Goal: Task Accomplishment & Management: Manage account settings

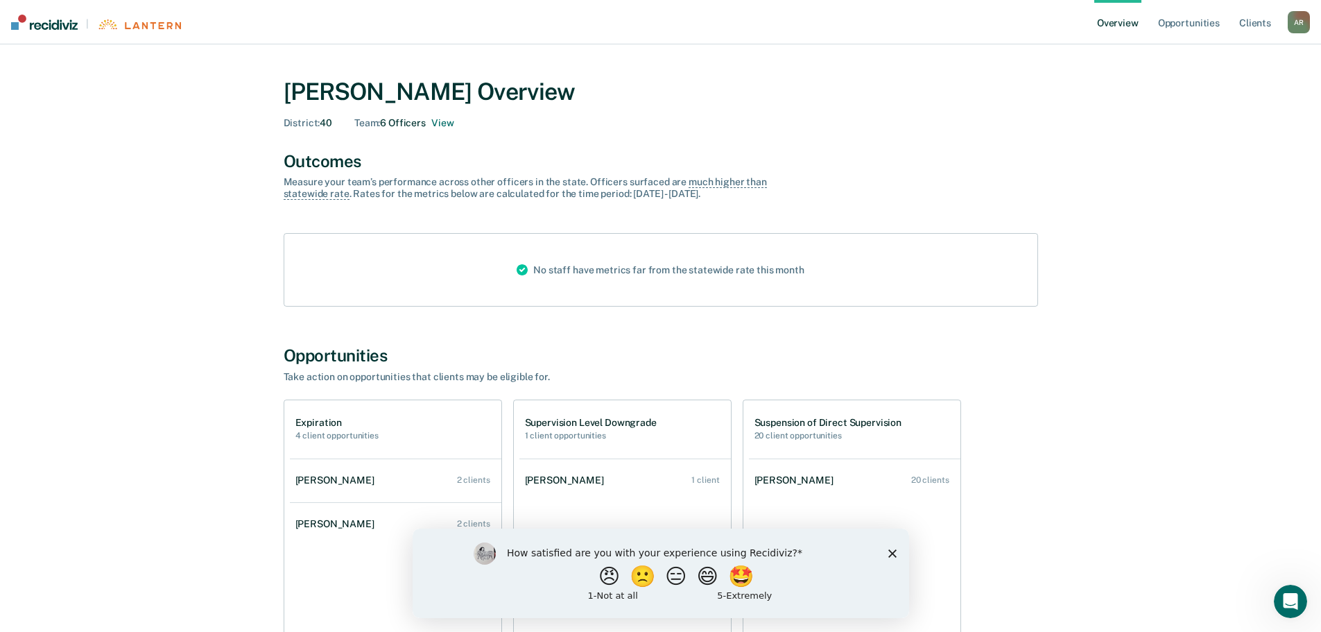
click at [324, 431] on div "Expiration 4 client opportunities" at bounding box center [336, 429] width 83 height 24
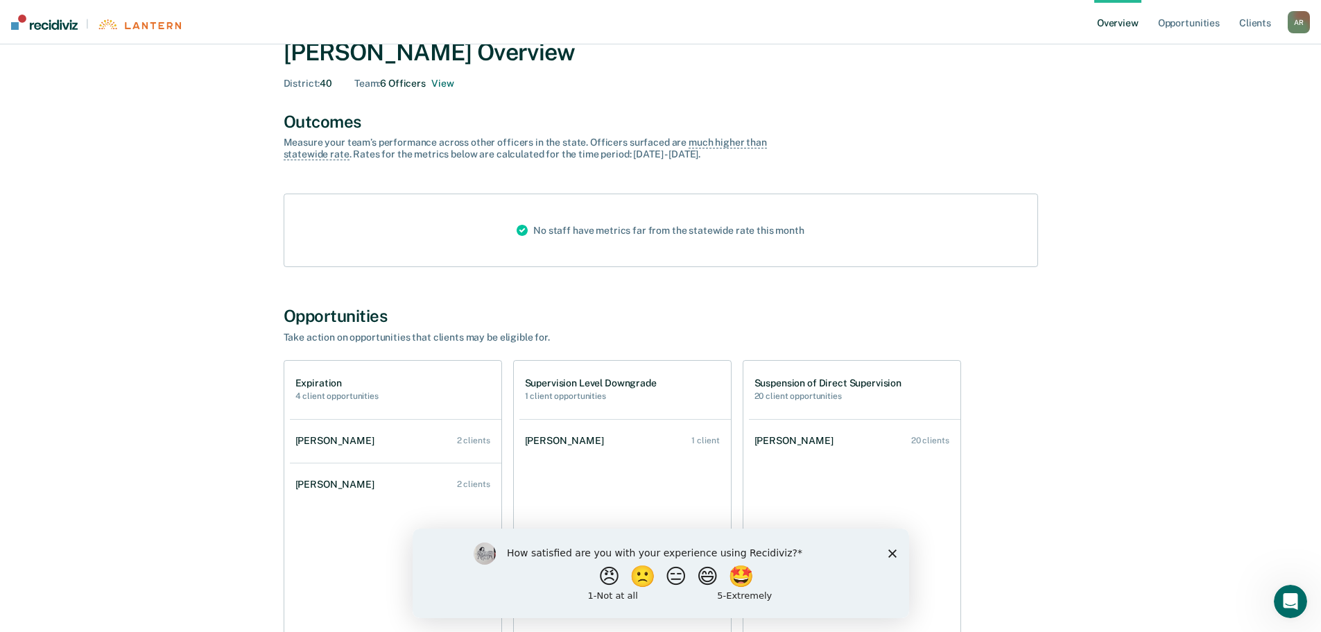
scroll to position [130, 0]
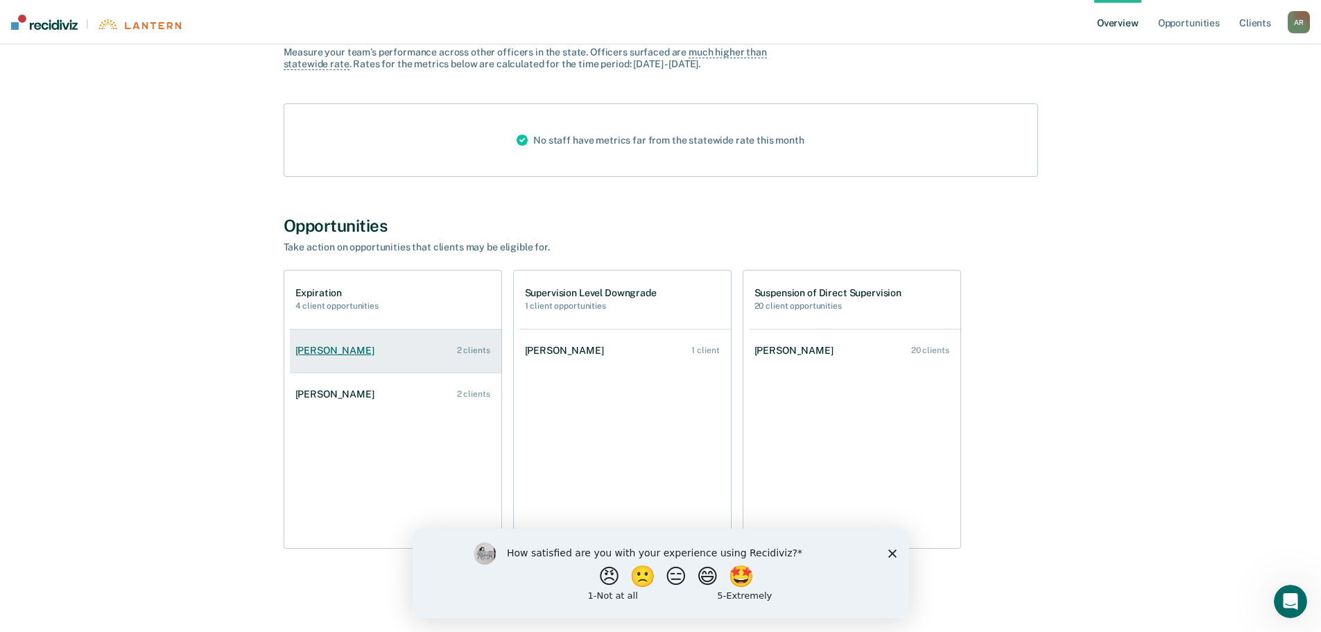
click at [329, 350] on div "[PERSON_NAME]" at bounding box center [337, 351] width 85 height 12
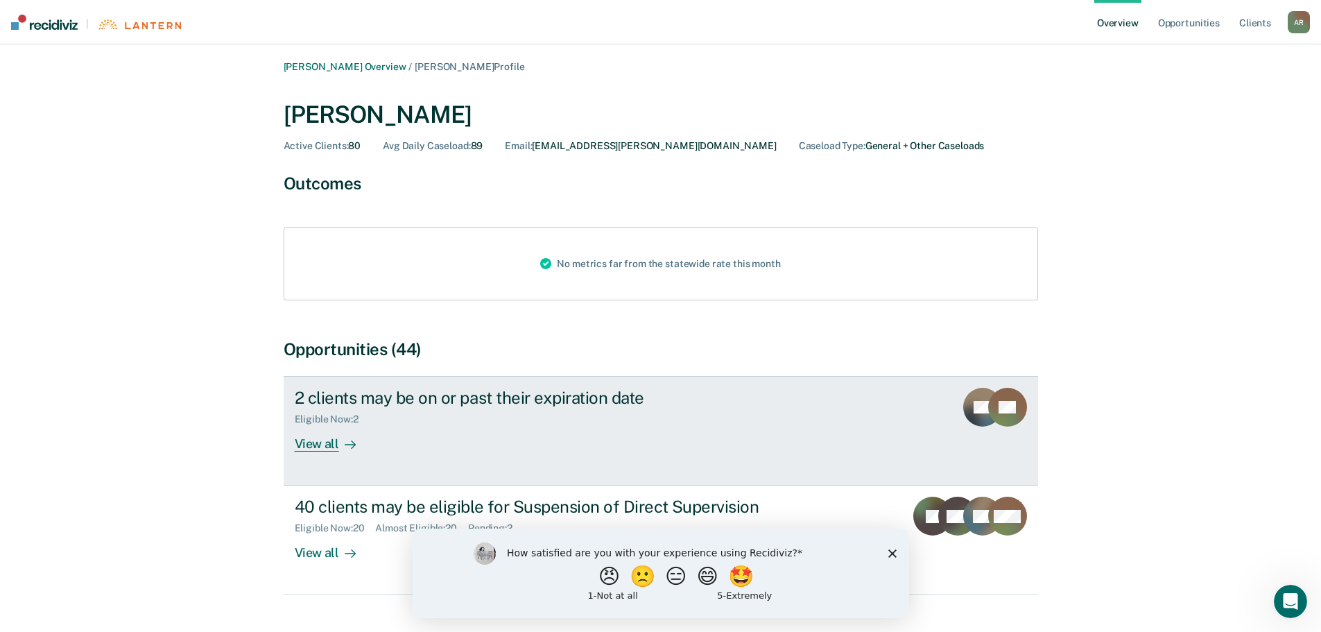
click at [315, 444] on div "View all" at bounding box center [334, 438] width 78 height 27
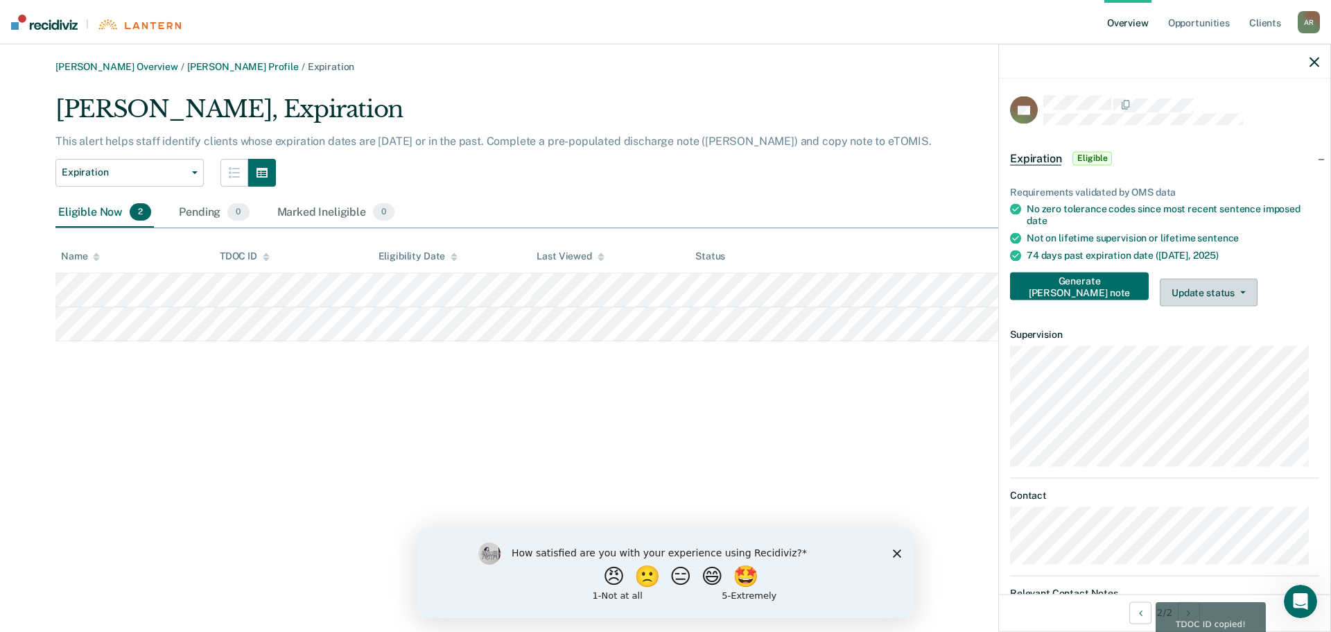
click at [1220, 290] on button "Update status" at bounding box center [1209, 293] width 98 height 28
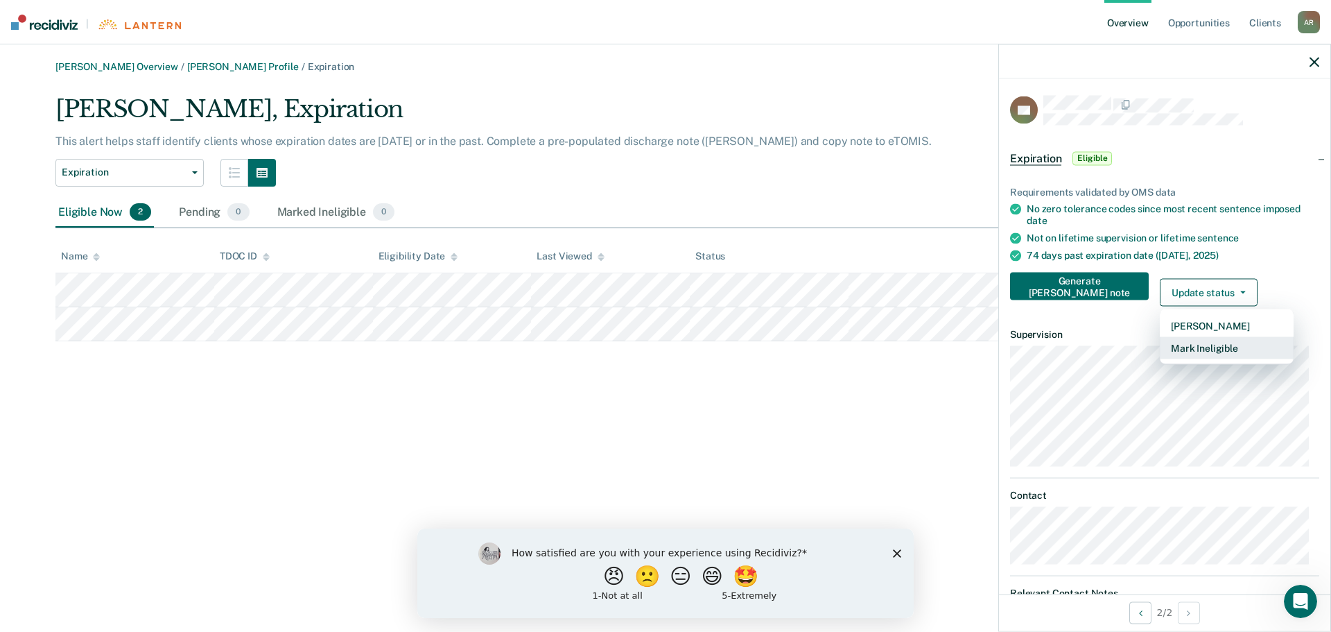
click at [1181, 339] on button "Mark Ineligible" at bounding box center [1227, 348] width 134 height 22
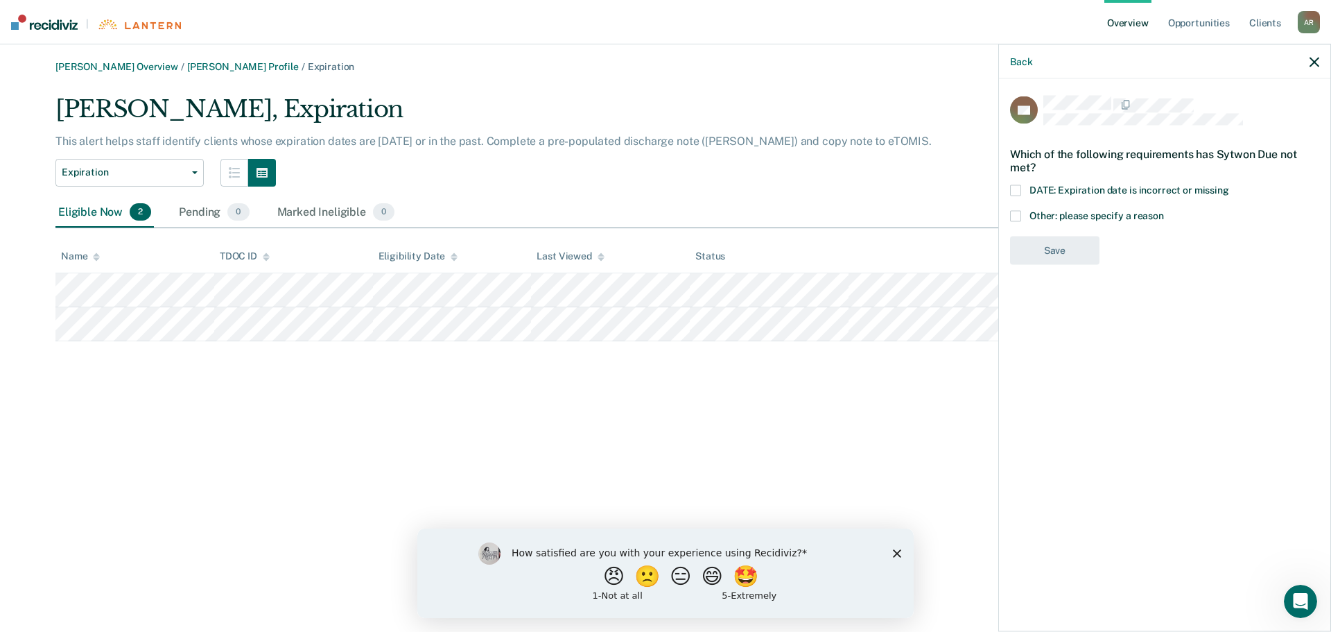
click at [1018, 191] on span at bounding box center [1015, 190] width 11 height 11
click at [1050, 304] on button "Save" at bounding box center [1054, 307] width 89 height 28
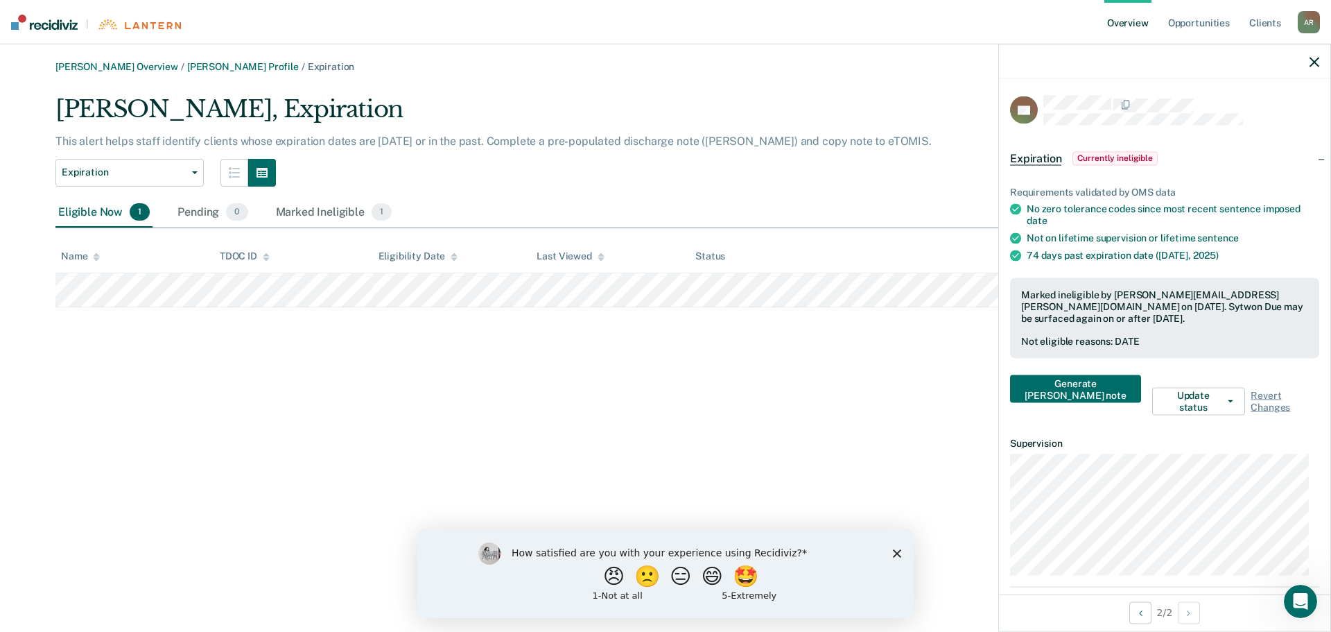
click at [895, 553] on icon "Close survey" at bounding box center [897, 552] width 8 height 8
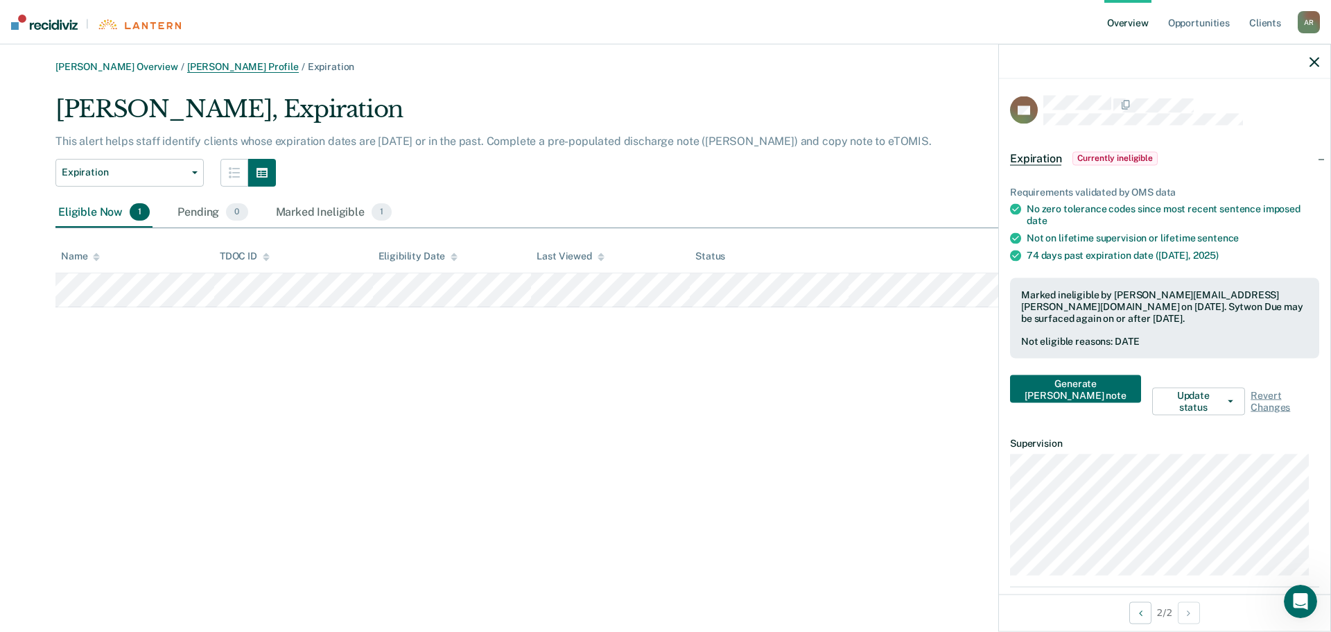
click at [211, 66] on link "[PERSON_NAME] Profile" at bounding box center [243, 67] width 112 height 12
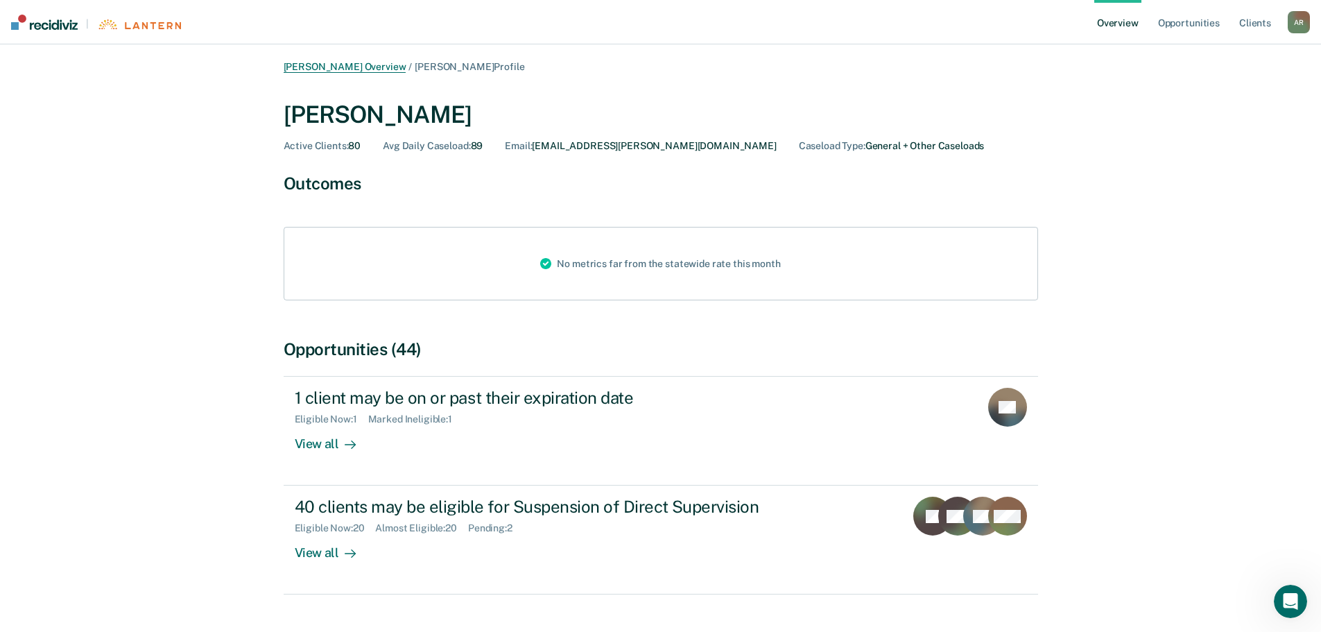
click at [345, 64] on link "[PERSON_NAME] Overview" at bounding box center [345, 67] width 123 height 12
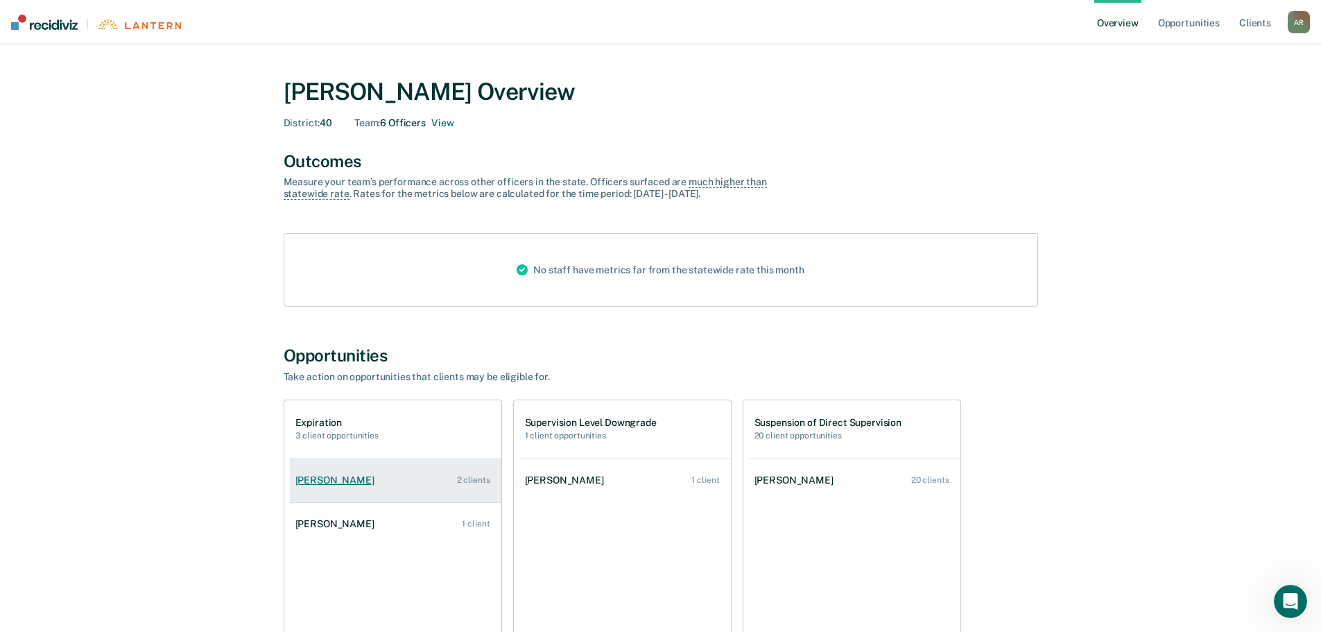
click at [371, 485] on div "[PERSON_NAME]" at bounding box center [337, 480] width 85 height 12
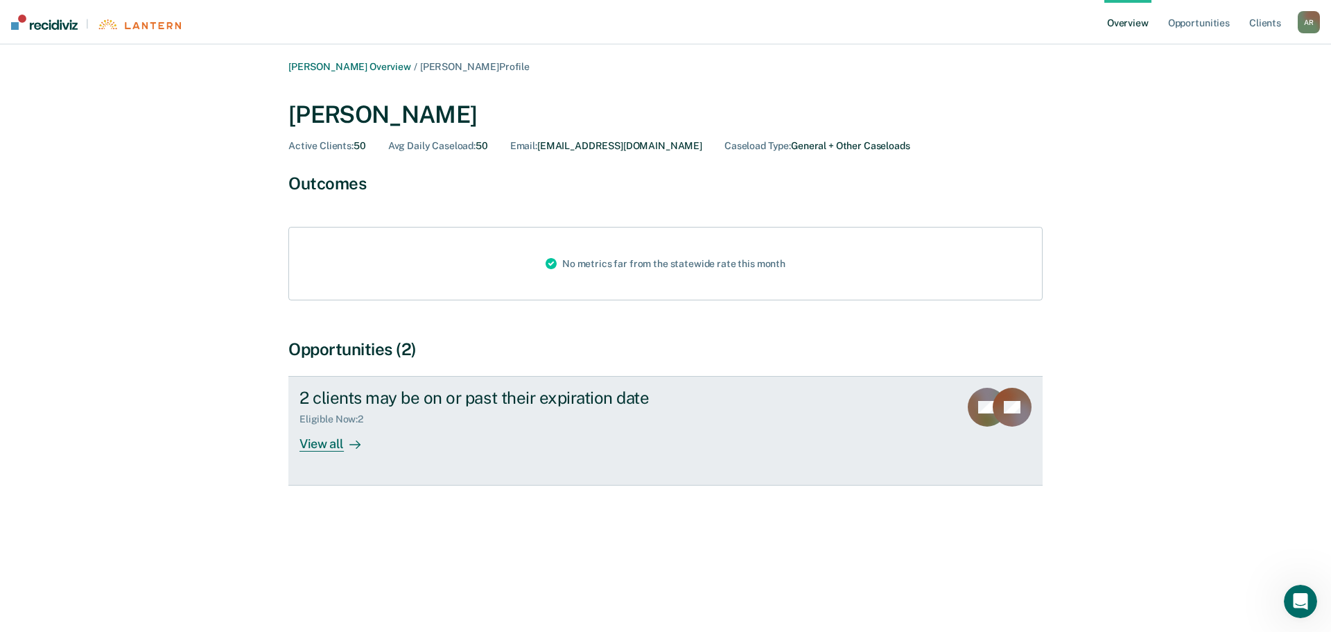
click at [318, 448] on div "View all" at bounding box center [339, 438] width 78 height 27
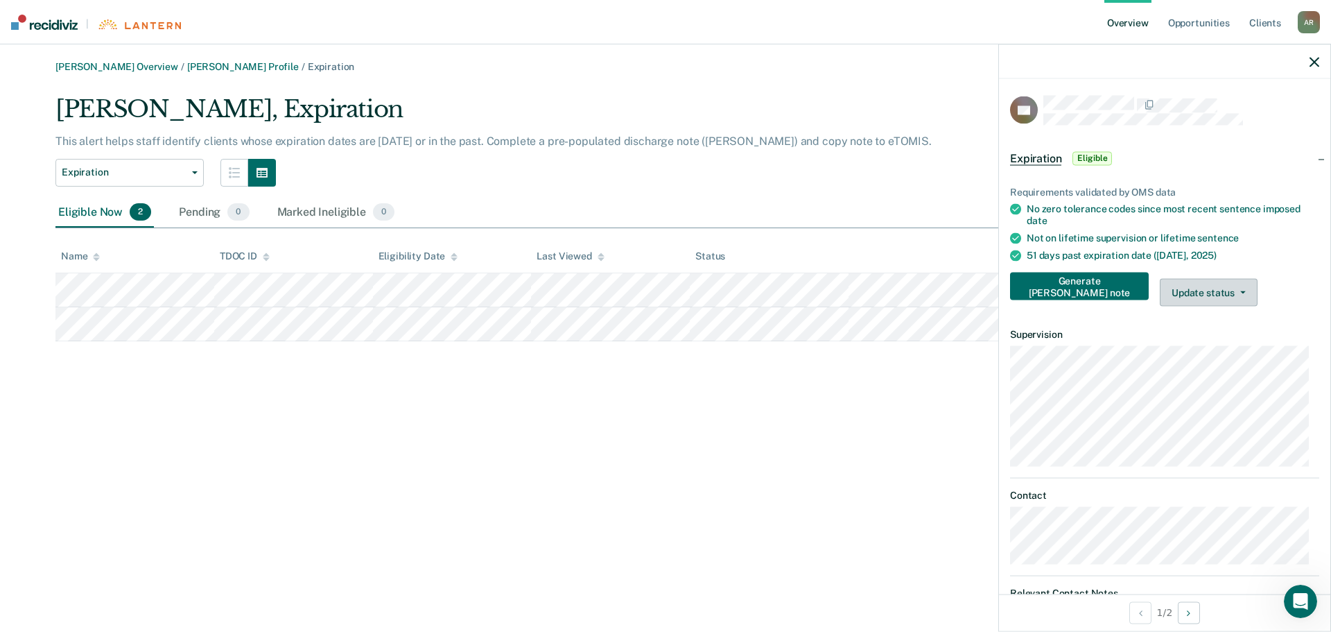
click at [1215, 286] on button "Update status" at bounding box center [1209, 293] width 98 height 28
click at [1180, 342] on button "Mark Ineligible" at bounding box center [1227, 348] width 134 height 22
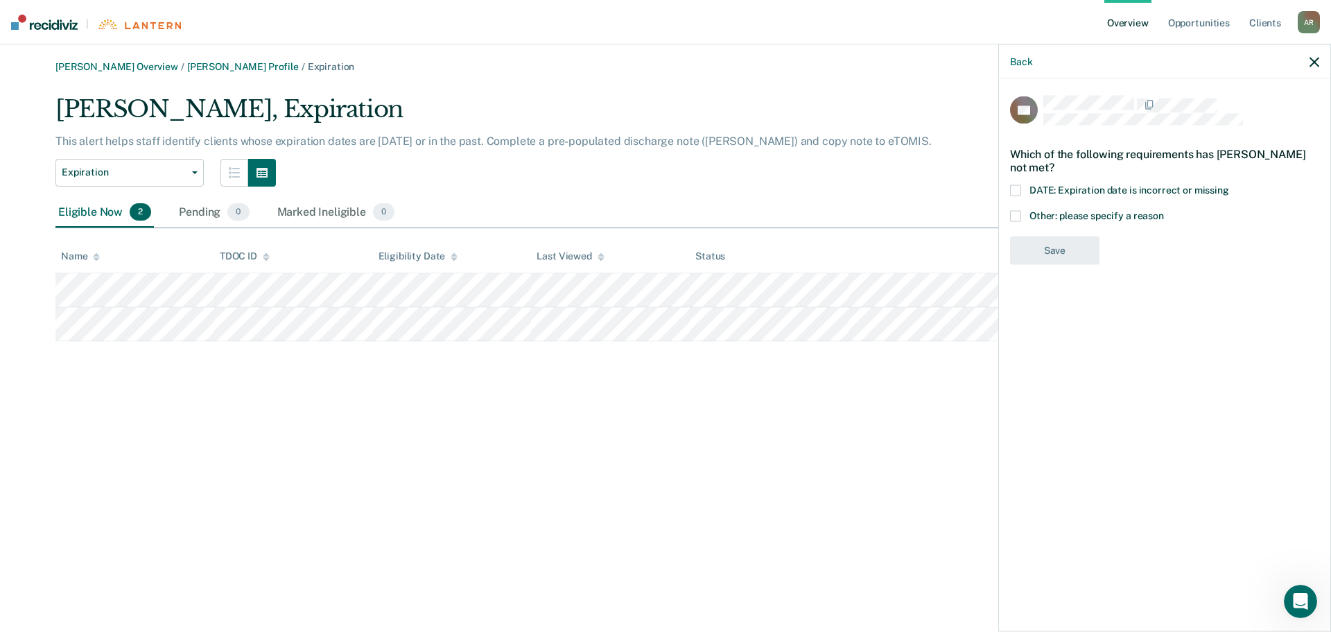
click at [1016, 186] on span at bounding box center [1015, 190] width 11 height 11
click at [1050, 322] on button "Save" at bounding box center [1054, 307] width 89 height 28
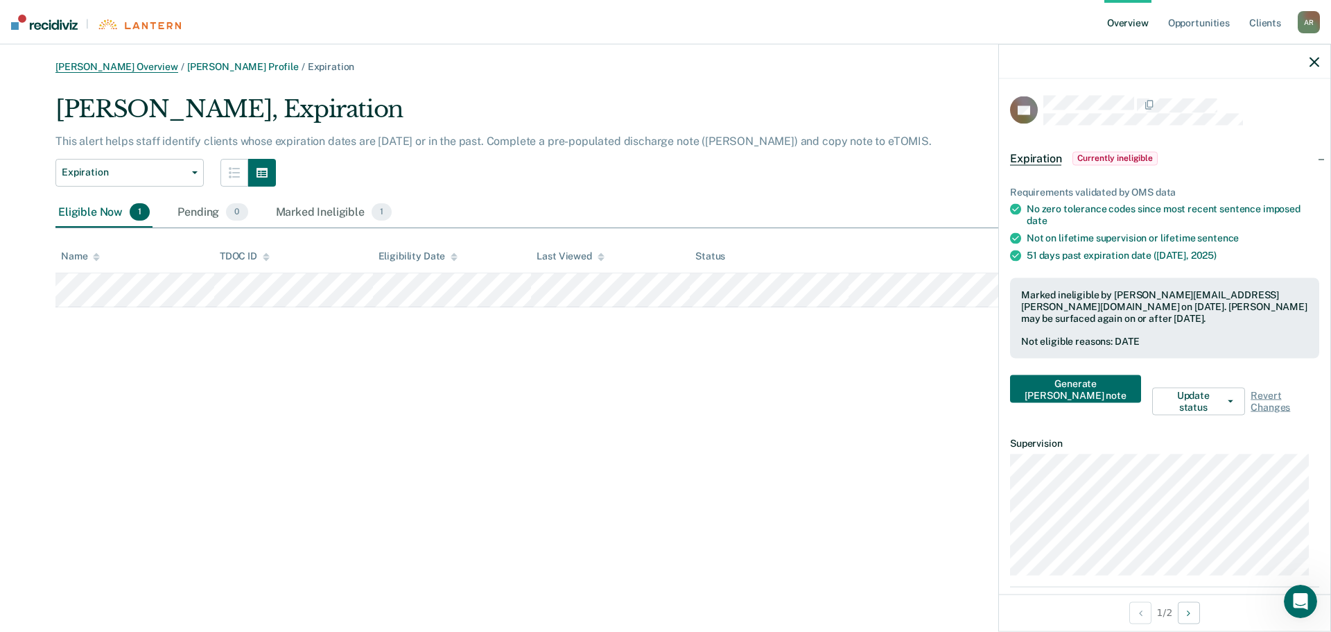
click at [132, 71] on link "[PERSON_NAME] Overview" at bounding box center [116, 67] width 123 height 12
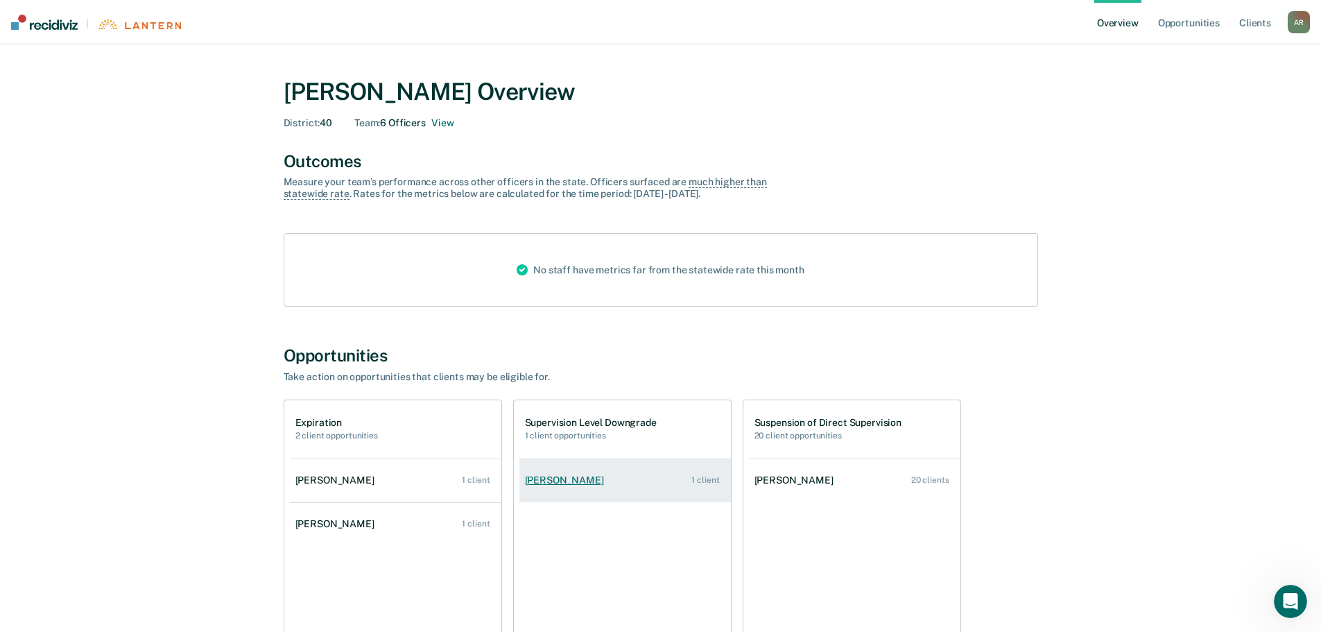
click at [571, 485] on div "[PERSON_NAME]" at bounding box center [567, 480] width 85 height 12
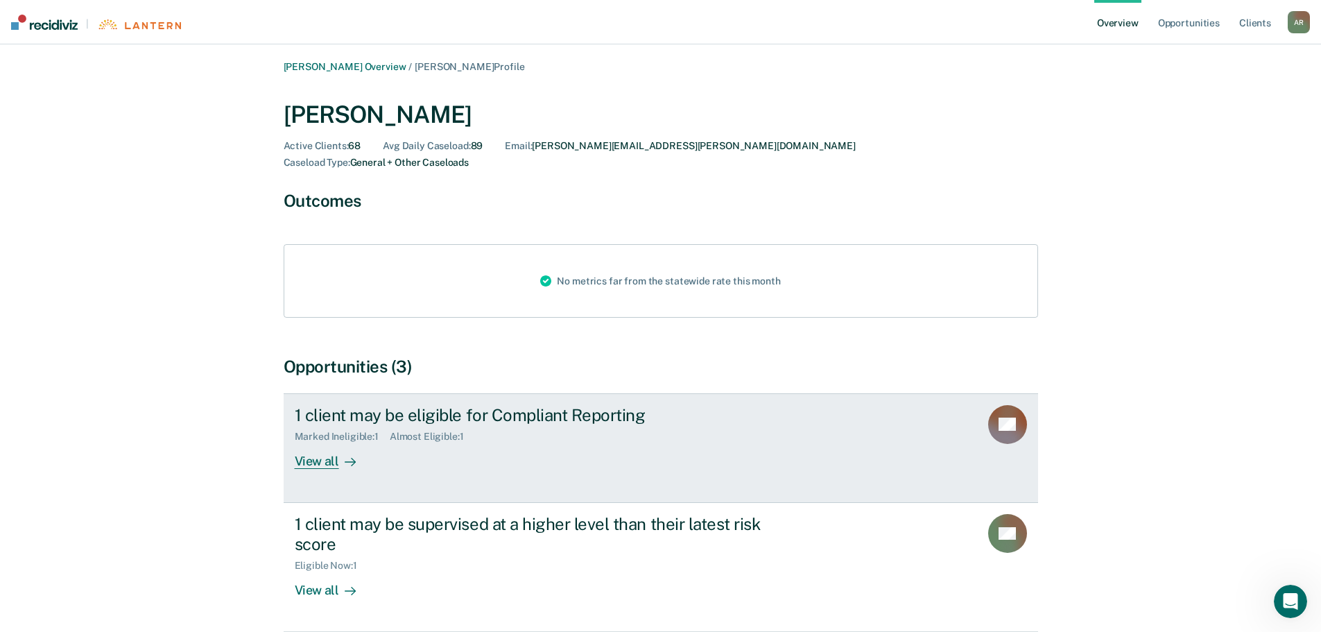
click at [322, 443] on div "View all" at bounding box center [334, 455] width 78 height 27
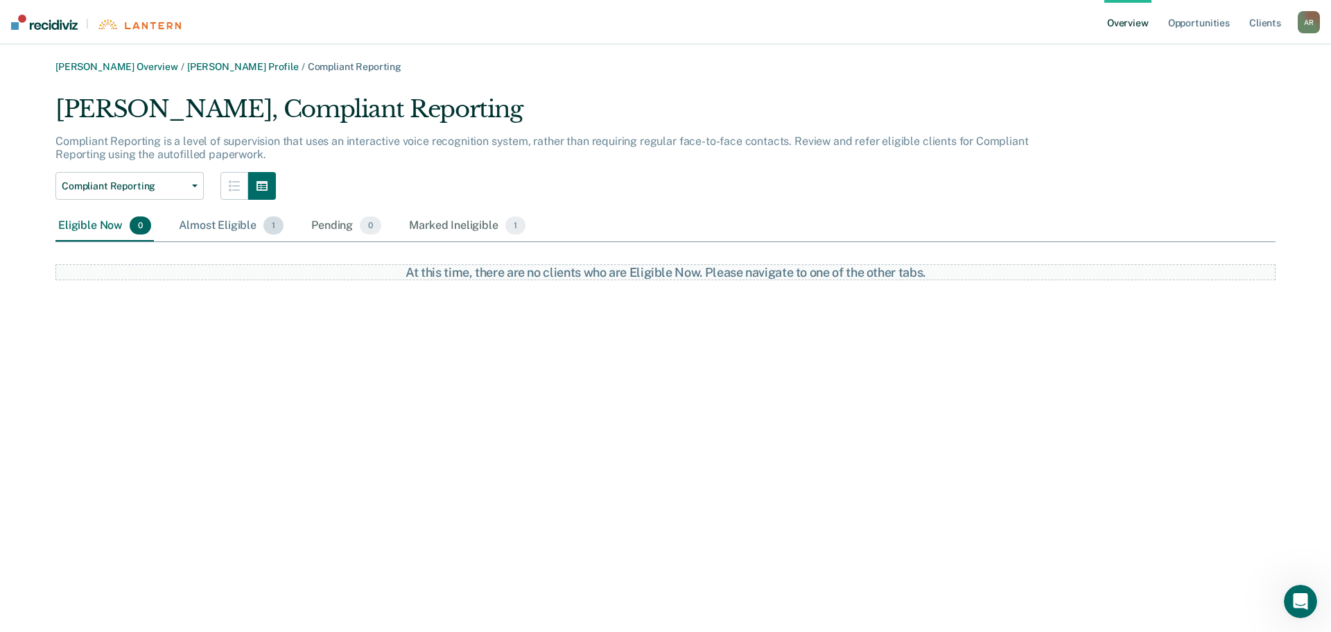
click at [202, 231] on div "Almost Eligible 1" at bounding box center [231, 226] width 110 height 31
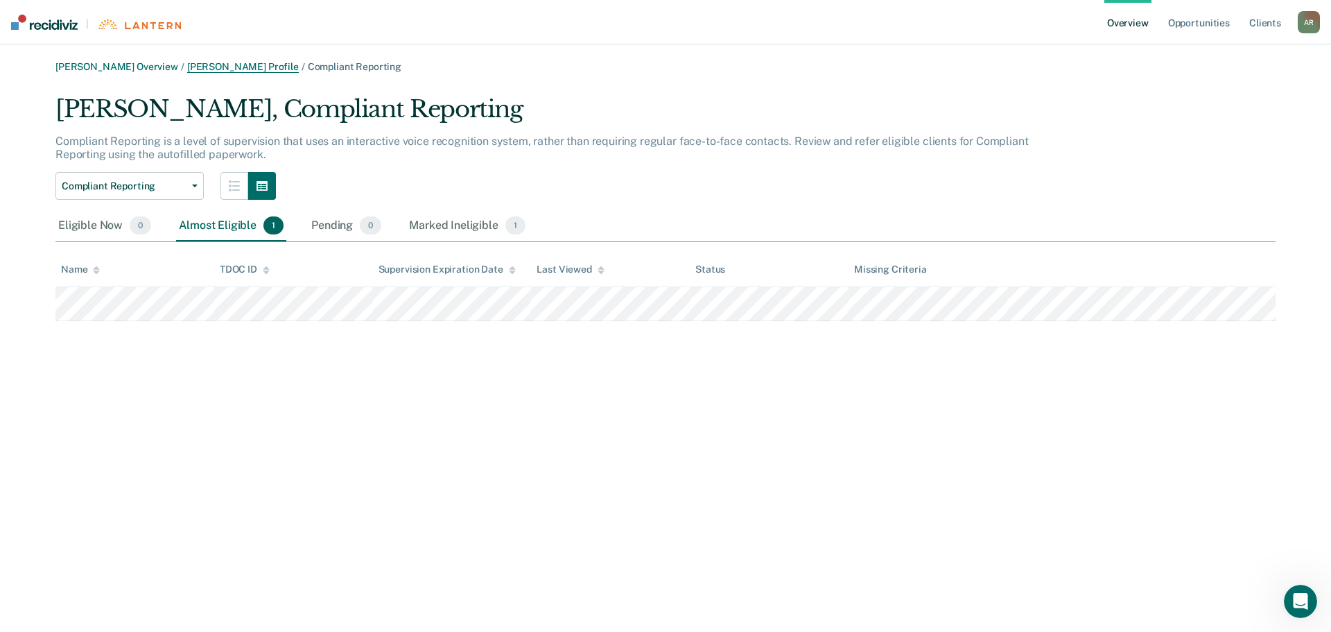
click at [200, 63] on link "[PERSON_NAME] Profile" at bounding box center [243, 67] width 112 height 12
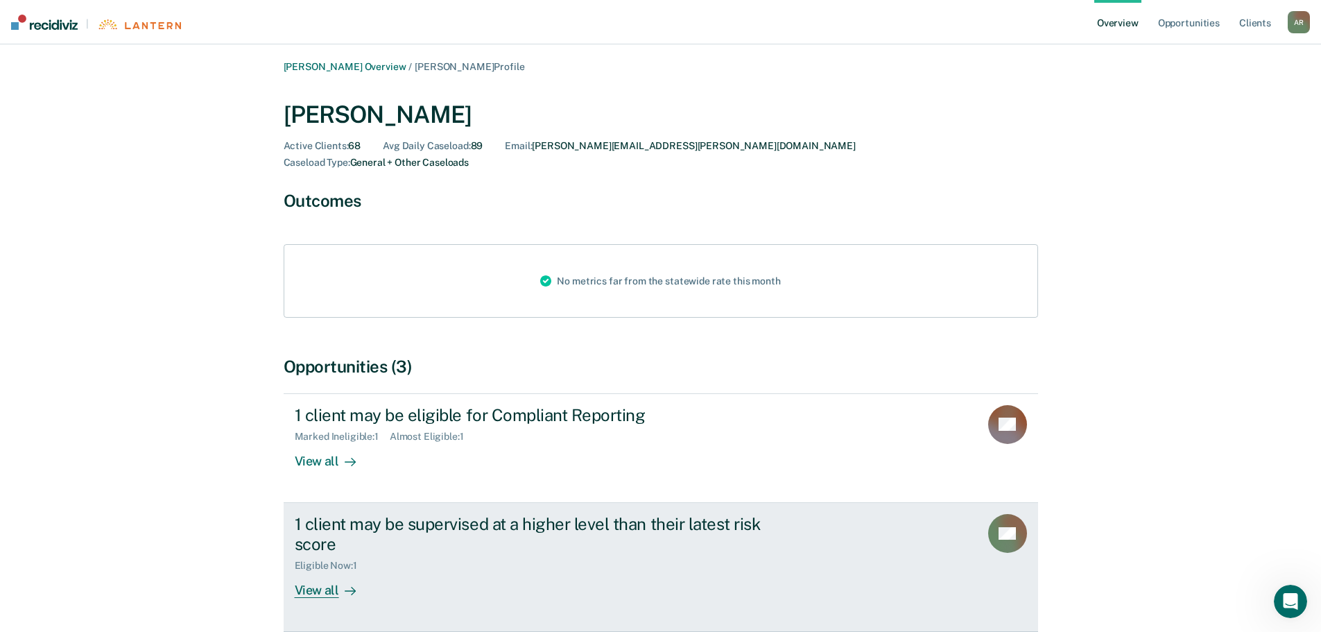
click at [314, 571] on div "View all" at bounding box center [334, 584] width 78 height 27
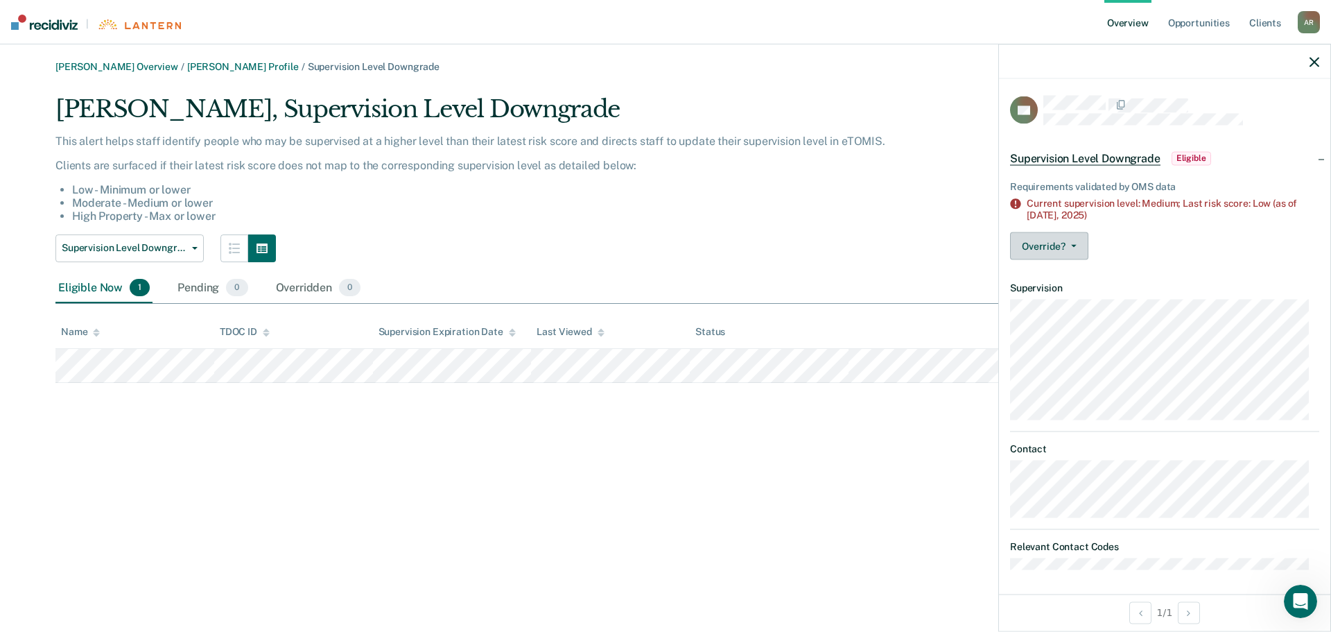
click at [1077, 247] on button "Override?" at bounding box center [1049, 246] width 78 height 28
click at [1075, 245] on icon "button" at bounding box center [1074, 246] width 6 height 3
click at [811, 217] on li "High Property - Max or lower" at bounding box center [563, 215] width 982 height 13
click at [1072, 245] on icon "button" at bounding box center [1074, 246] width 6 height 3
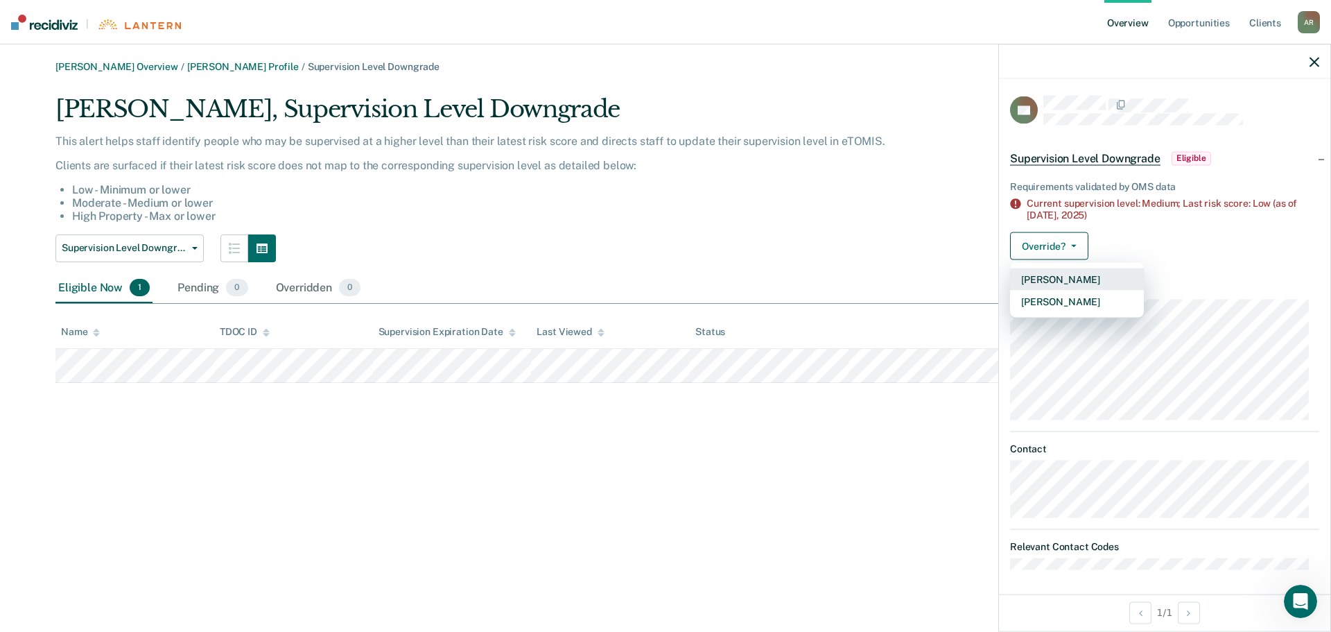
click at [1036, 277] on button "[PERSON_NAME]" at bounding box center [1077, 279] width 134 height 22
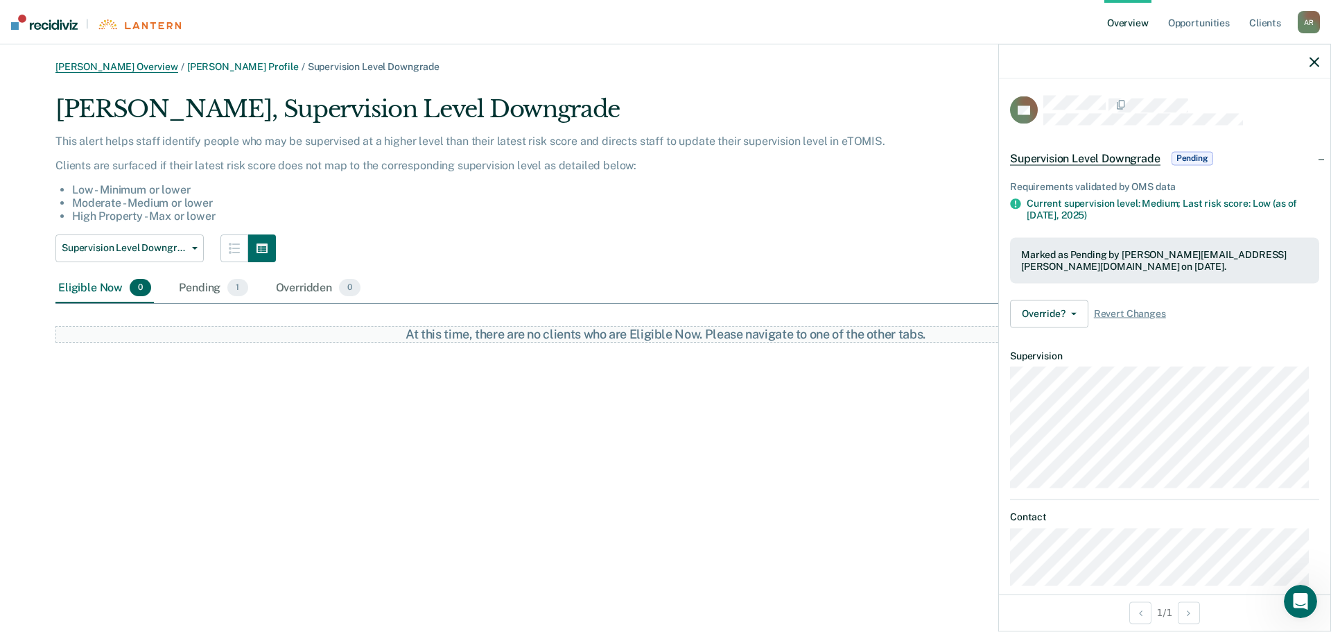
click at [132, 63] on link "[PERSON_NAME] Overview" at bounding box center [116, 67] width 123 height 12
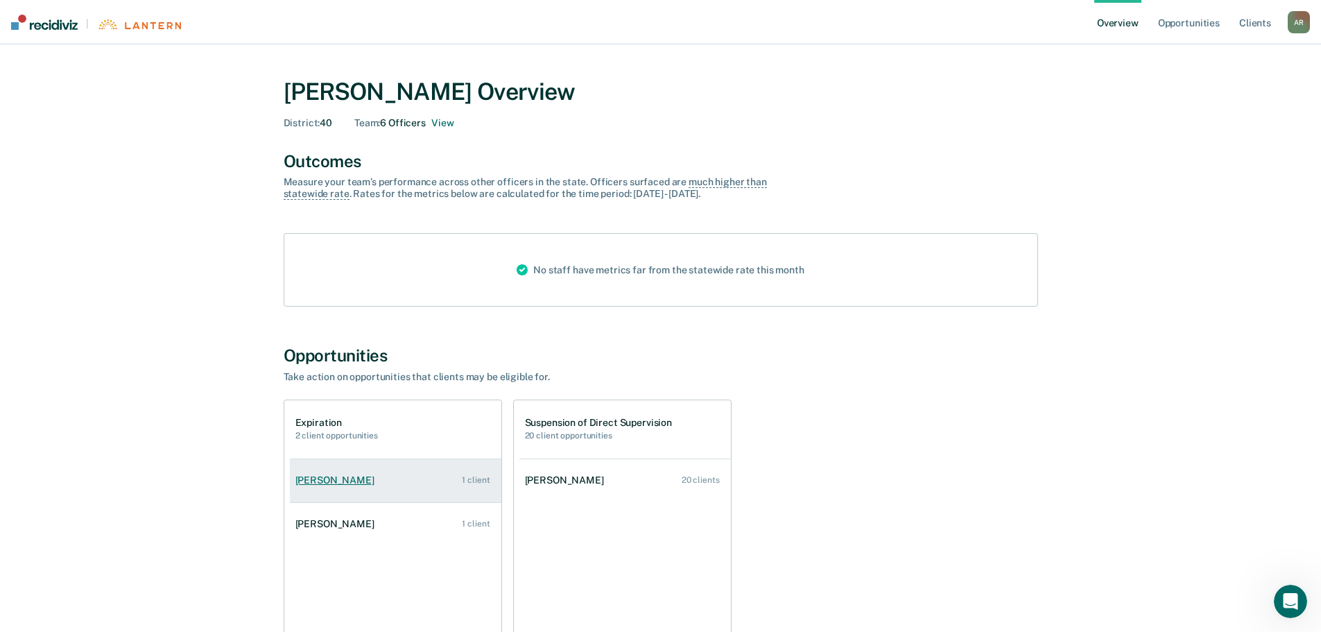
click at [332, 482] on div "[PERSON_NAME]" at bounding box center [337, 480] width 85 height 12
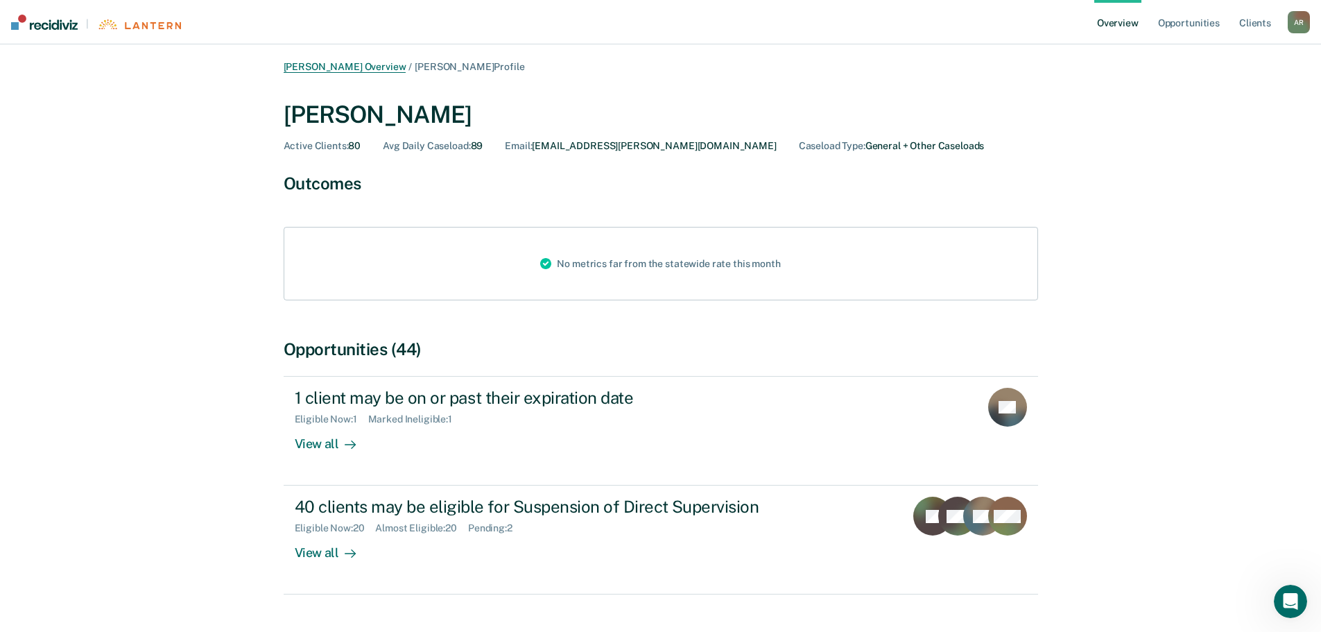
click at [327, 70] on link "[PERSON_NAME] Overview" at bounding box center [345, 67] width 123 height 12
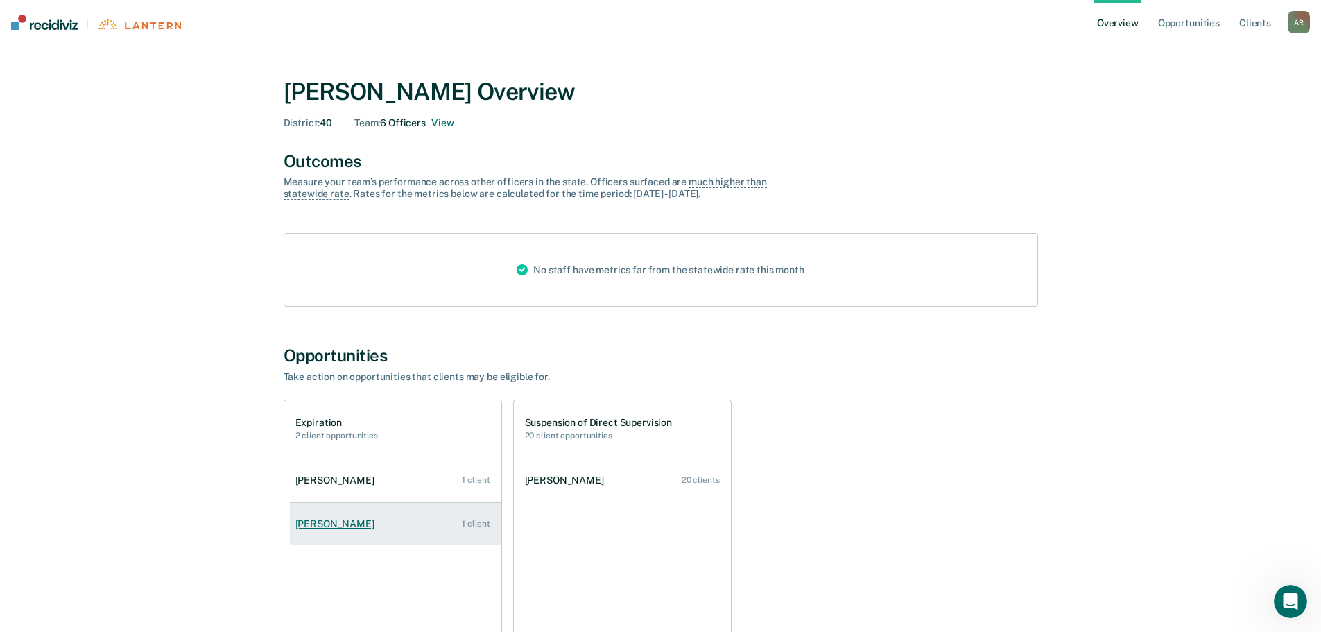
click at [329, 523] on div "[PERSON_NAME]" at bounding box center [337, 524] width 85 height 12
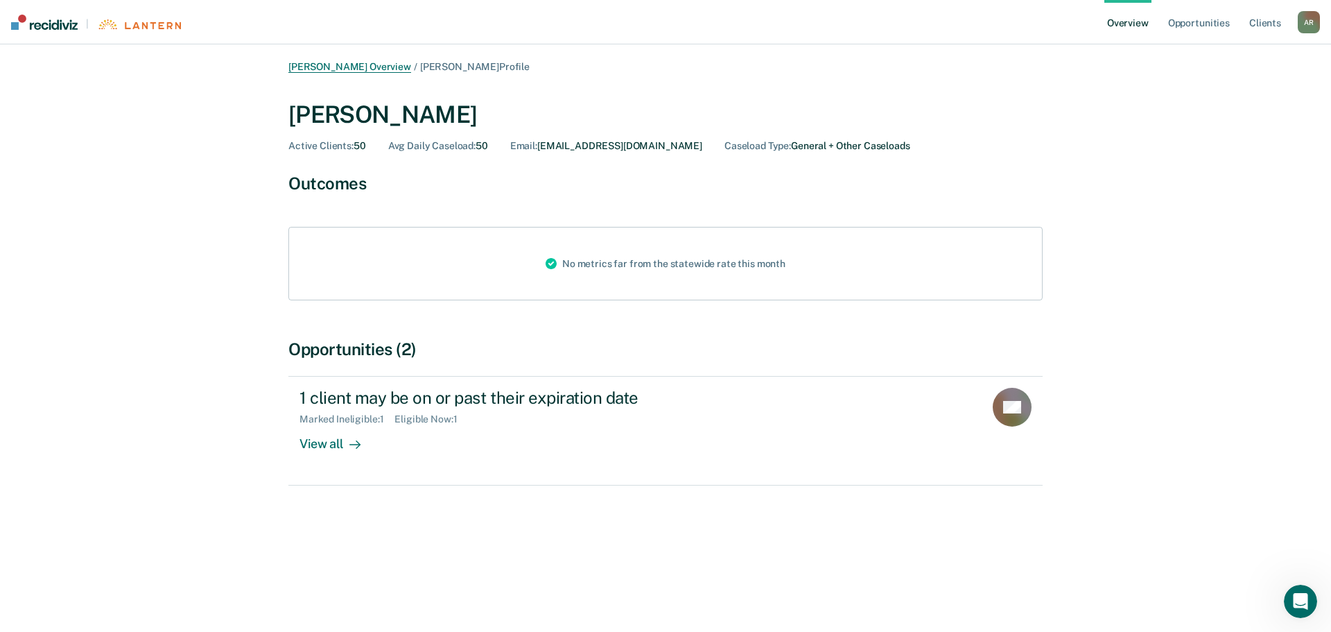
click at [332, 64] on link "[PERSON_NAME] Overview" at bounding box center [349, 67] width 123 height 12
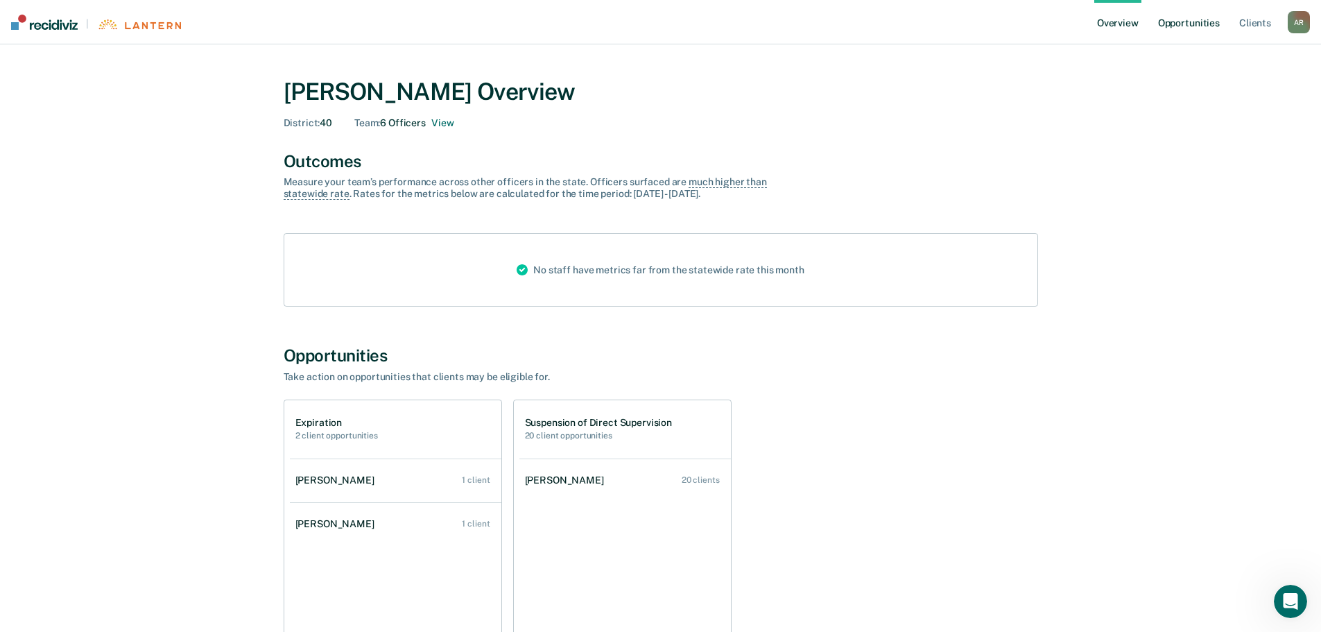
click at [1201, 24] on link "Opportunities" at bounding box center [1188, 22] width 67 height 44
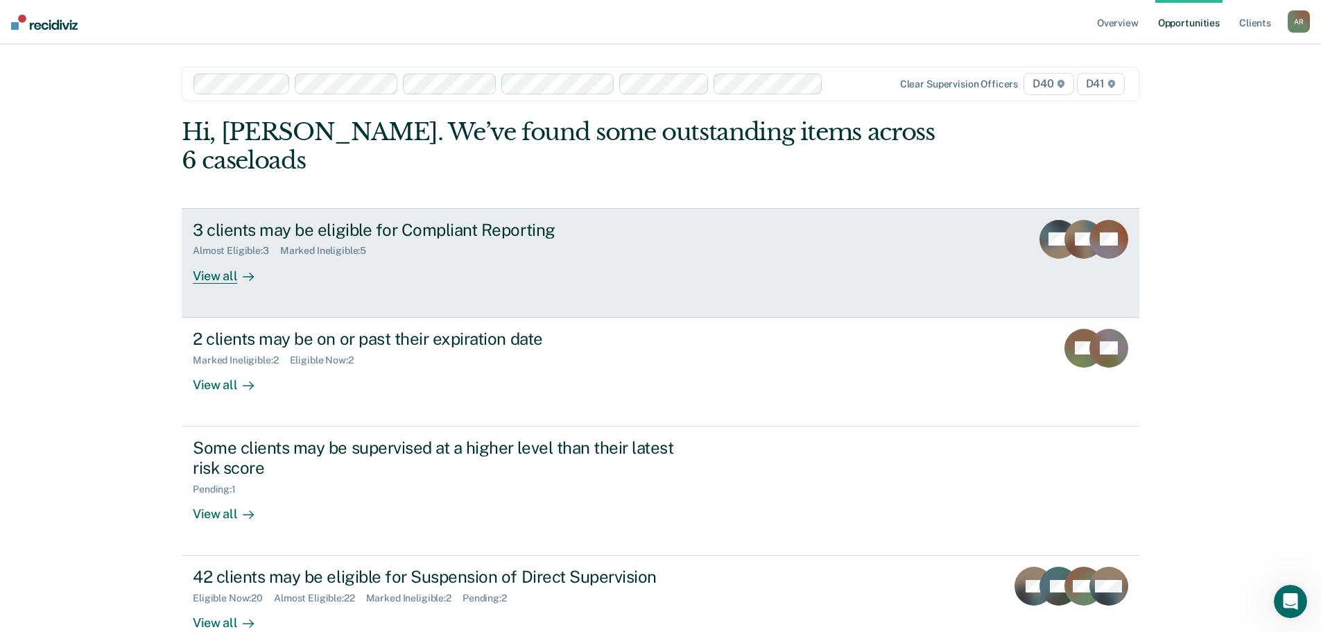
click at [214, 257] on div "View all" at bounding box center [232, 270] width 78 height 27
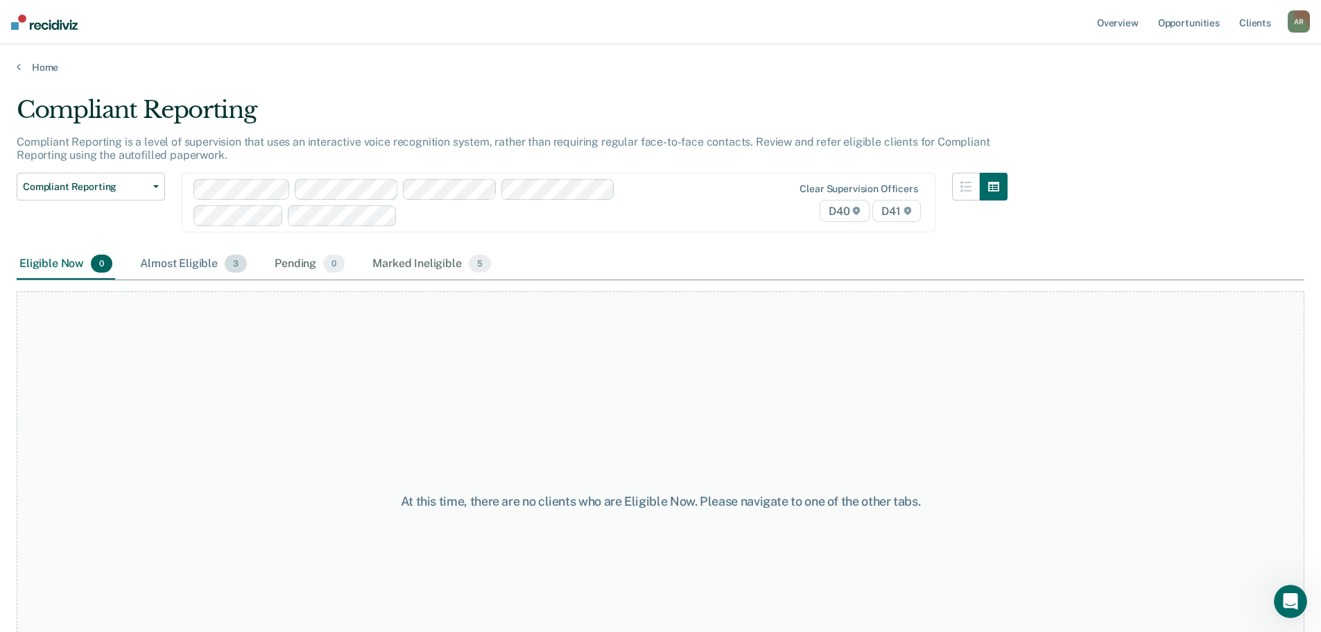
click at [172, 268] on div "Almost Eligible 3" at bounding box center [193, 264] width 112 height 31
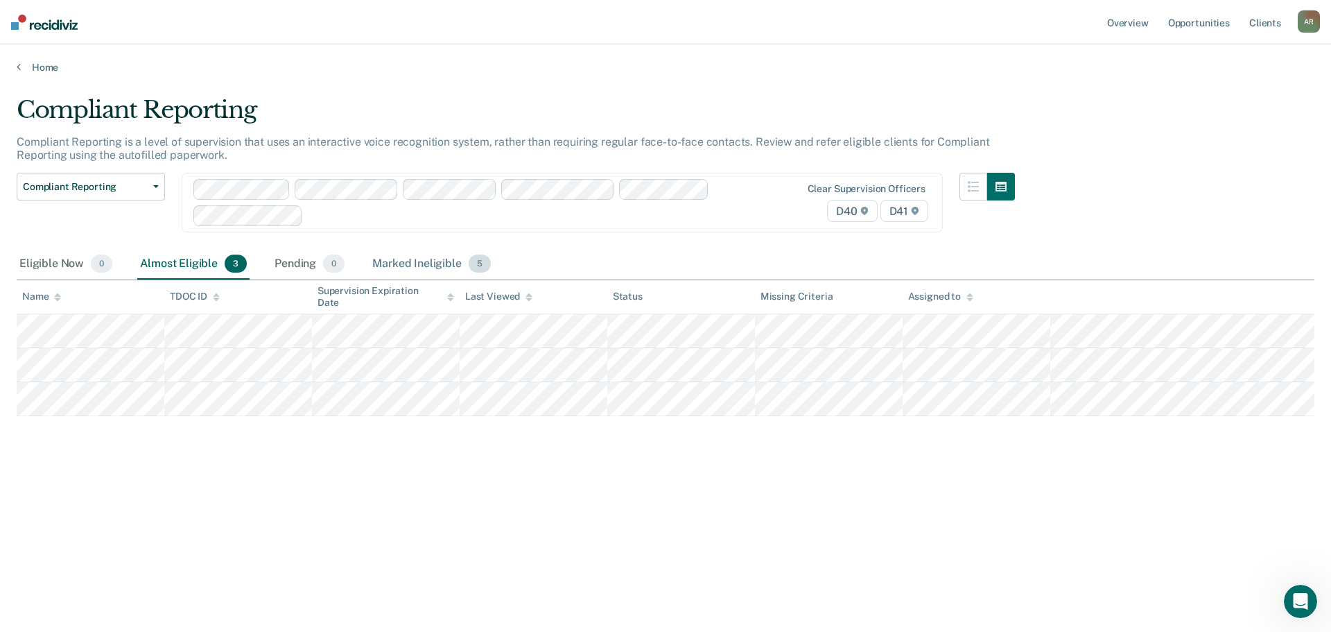
click at [406, 265] on div "Marked Ineligible 5" at bounding box center [432, 264] width 124 height 31
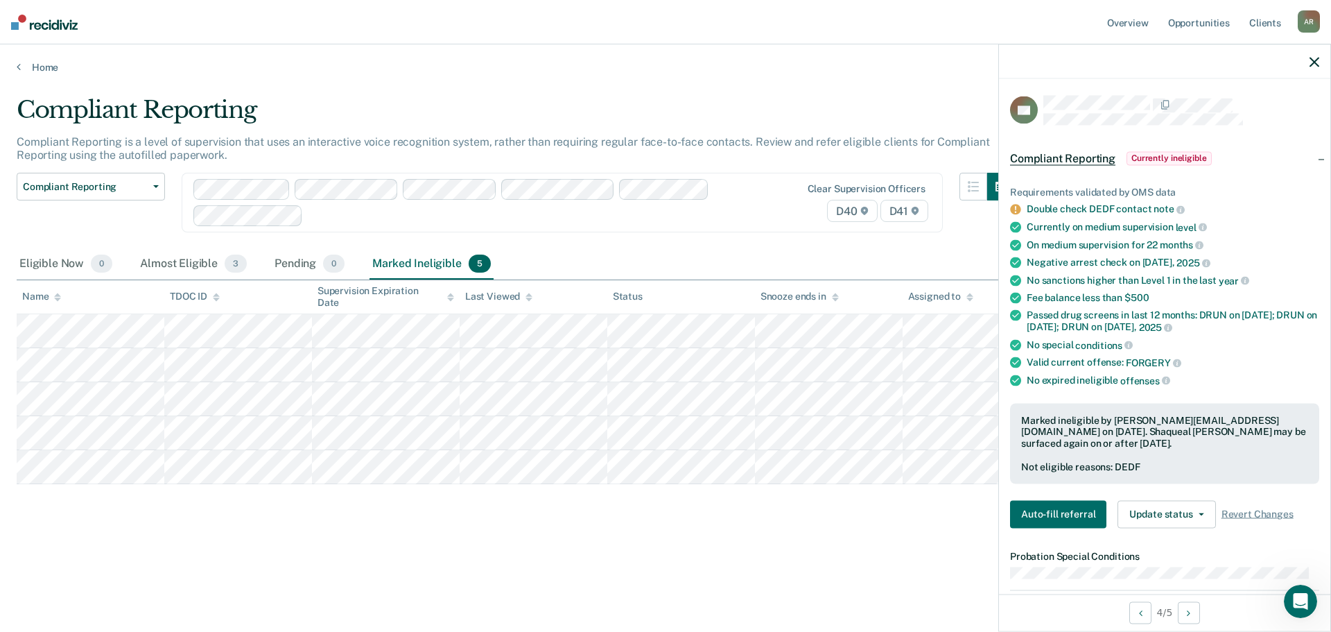
click at [771, 569] on div "Compliant Reporting Compliant Reporting is a level of supervision that uses an …" at bounding box center [666, 334] width 1298 height 476
click at [32, 63] on link "Home" at bounding box center [666, 67] width 1298 height 12
